Goal: Use online tool/utility: Use online tool/utility

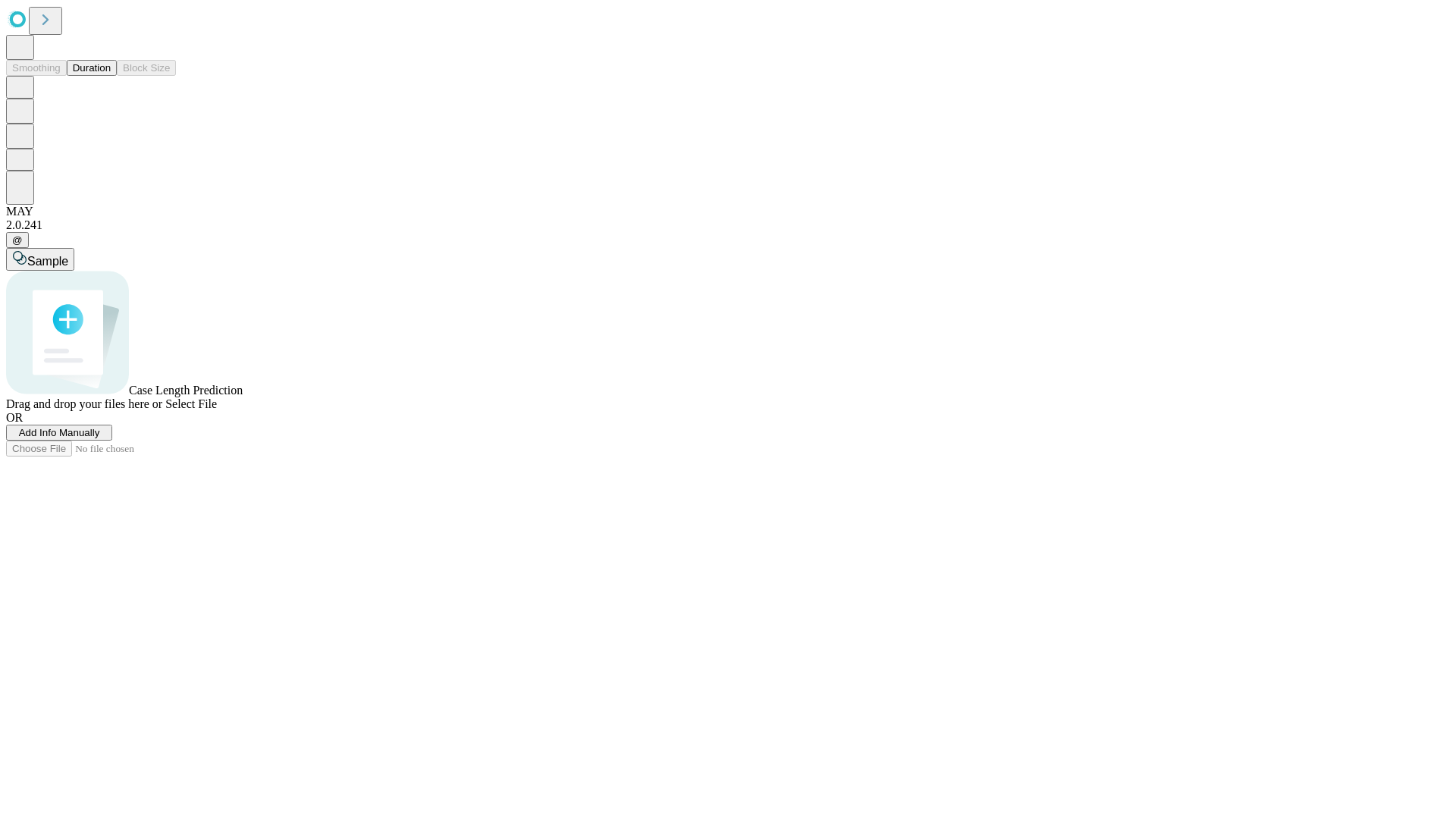
click at [111, 76] on button "Duration" at bounding box center [91, 68] width 50 height 16
click at [217, 411] on span "Select File" at bounding box center [191, 404] width 51 height 13
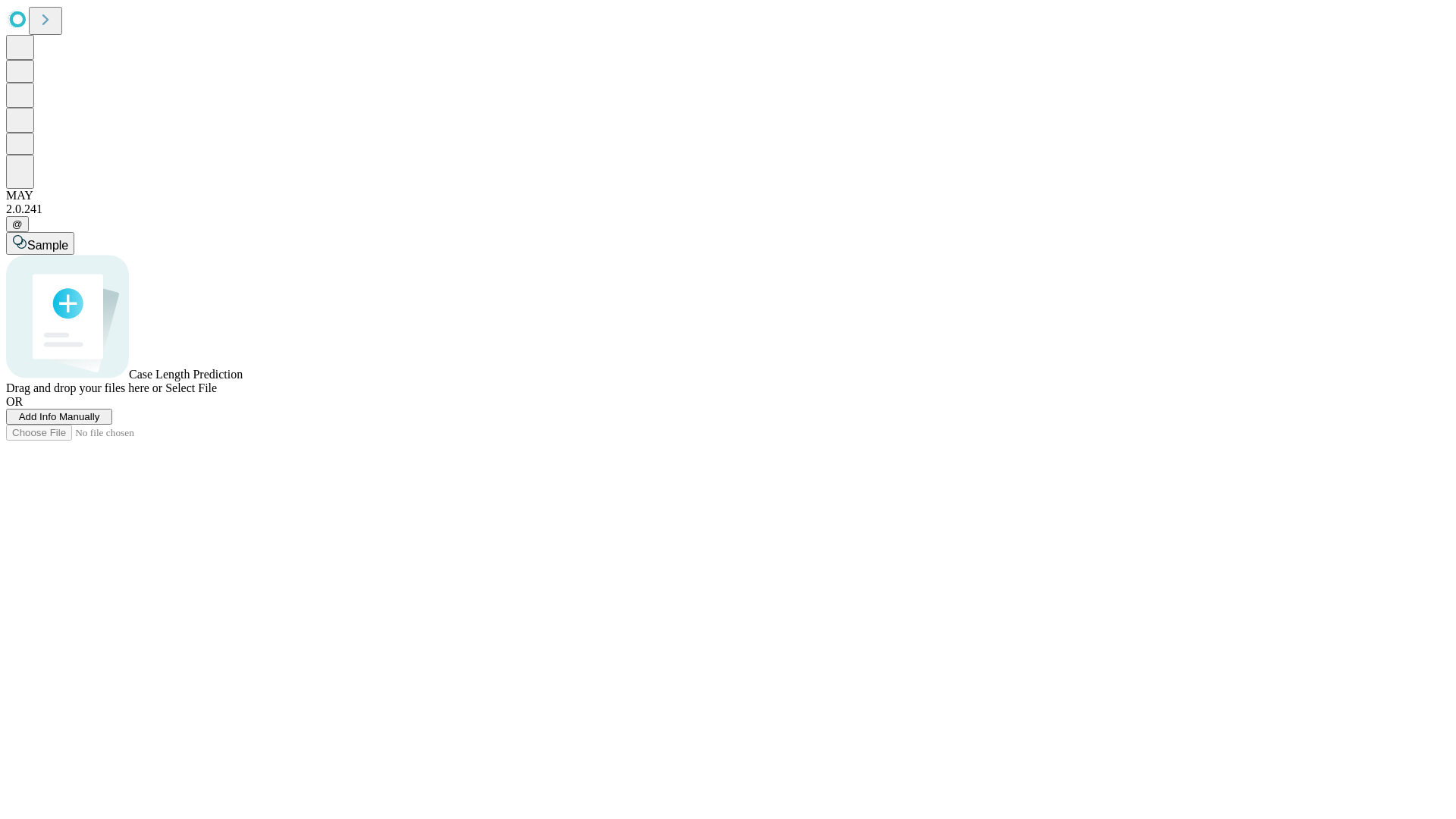
click at [217, 394] on span "Select File" at bounding box center [191, 388] width 51 height 13
